Goal: Find specific page/section: Find specific page/section

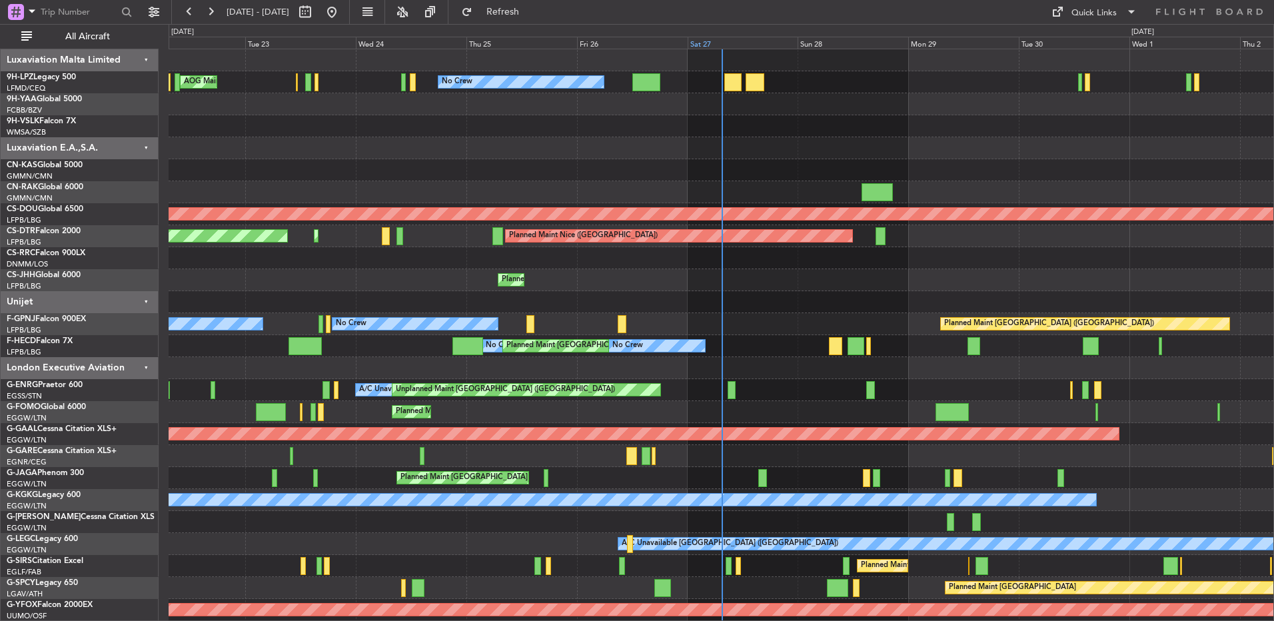
click at [696, 41] on div "Sat 27" at bounding box center [743, 43] width 111 height 12
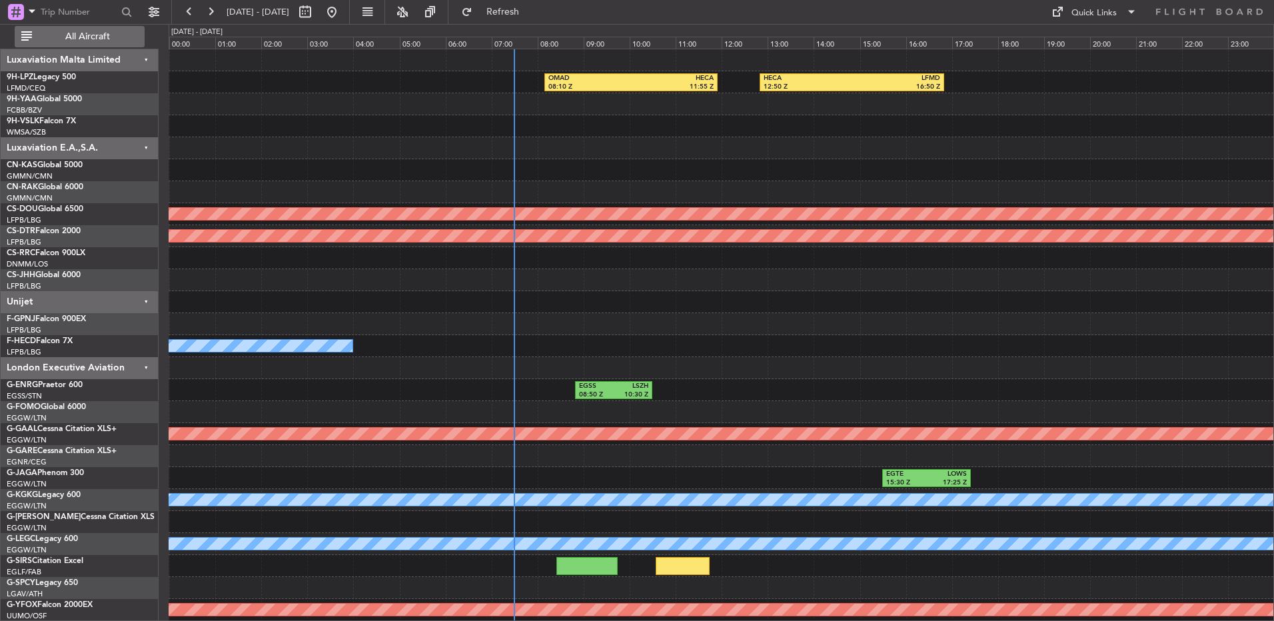
click at [66, 45] on button "All Aircraft" at bounding box center [80, 36] width 130 height 21
